Goal: Use online tool/utility: Utilize a website feature to perform a specific function

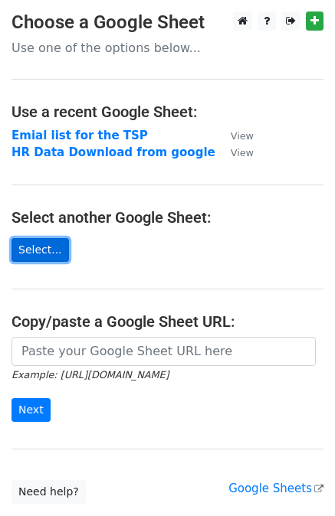
click at [41, 251] on link "Select..." at bounding box center [39, 250] width 57 height 24
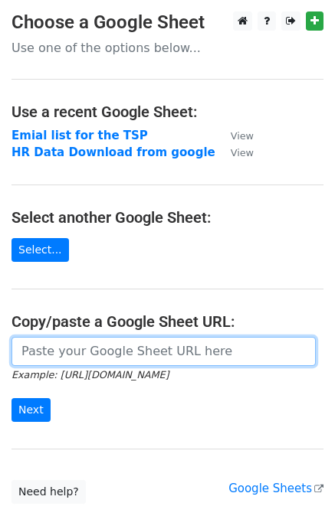
click at [115, 358] on input "url" at bounding box center [163, 351] width 304 height 29
paste input "[URL][DOMAIN_NAME]"
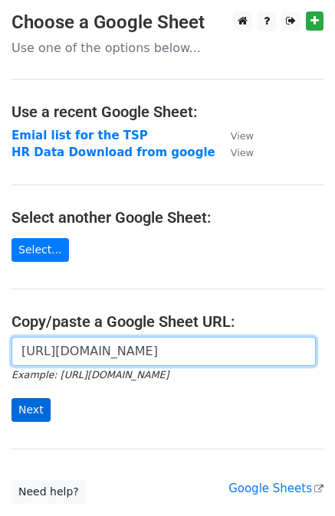
type input "[URL][DOMAIN_NAME]"
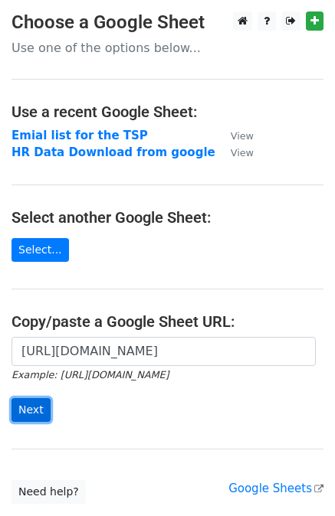
click at [24, 405] on input "Next" at bounding box center [30, 410] width 39 height 24
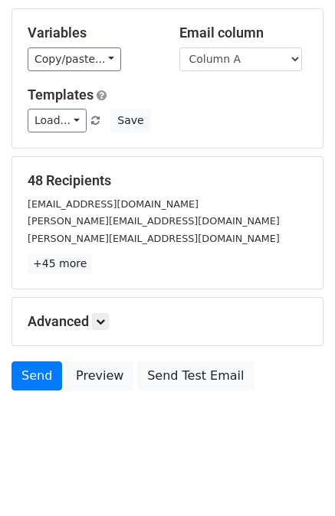
scroll to position [138, 0]
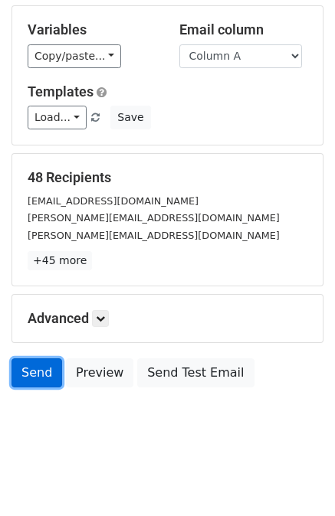
click at [43, 373] on link "Send" at bounding box center [36, 372] width 51 height 29
